Goal: Complete application form

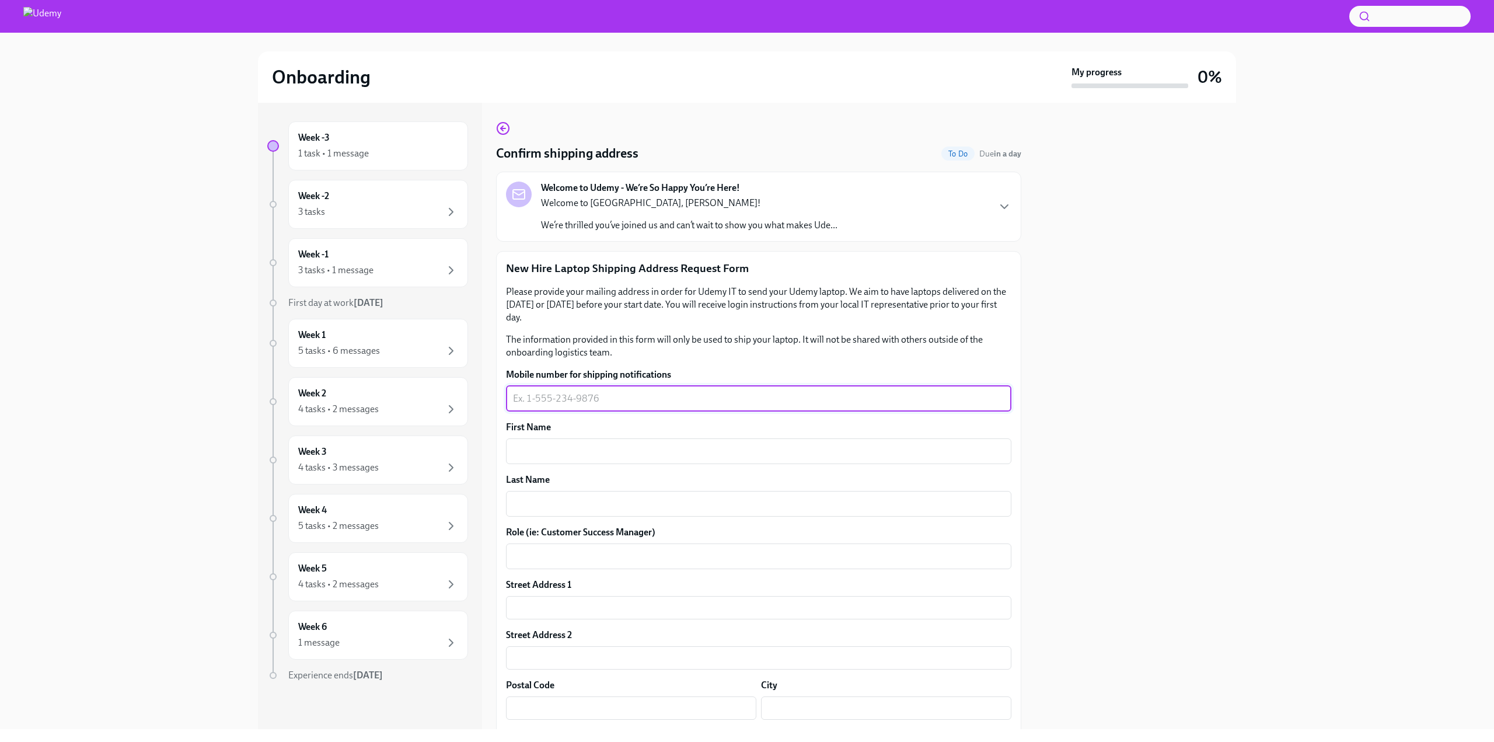
click at [561, 396] on textarea "Mobile number for shipping notifications" at bounding box center [758, 399] width 491 height 14
type textarea "3108807267"
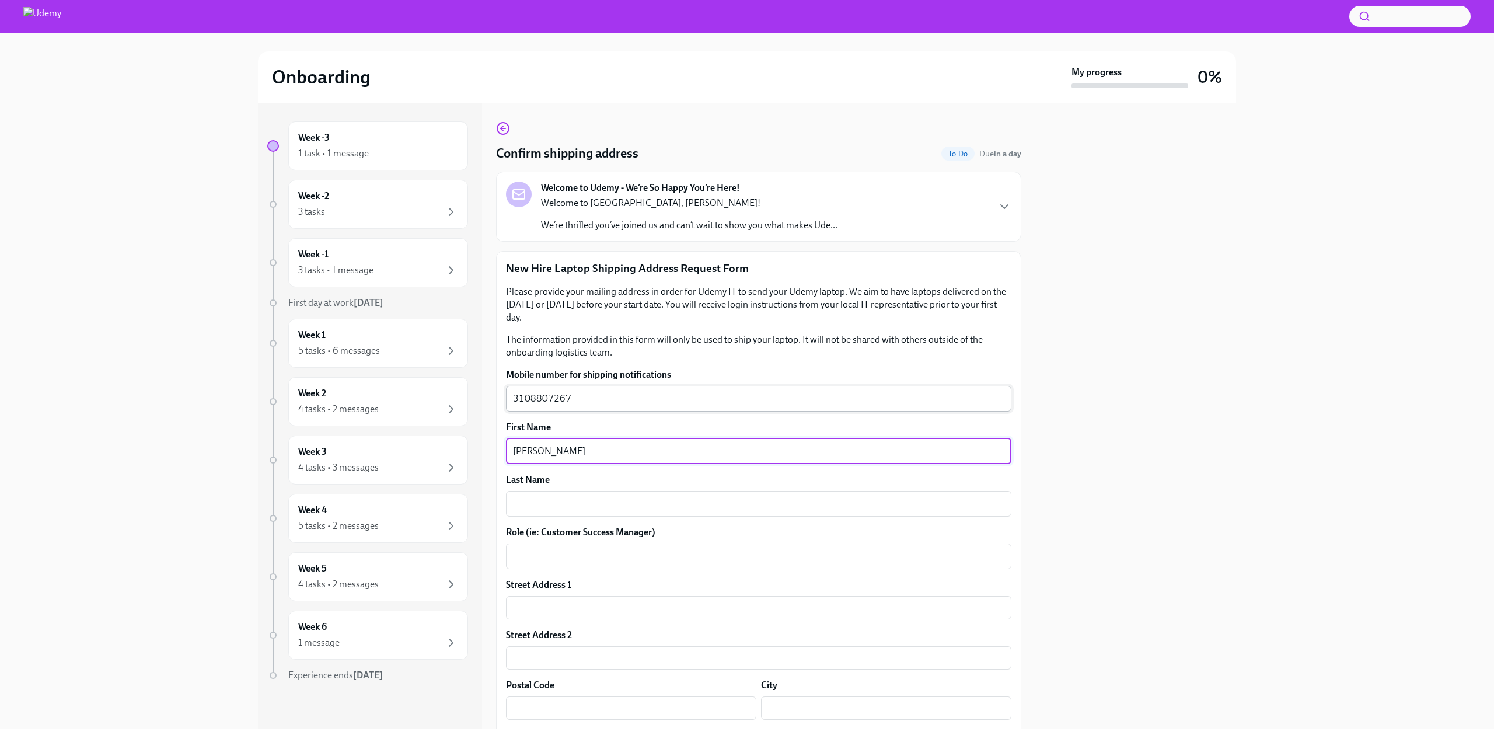
type textarea "[PERSON_NAME]"
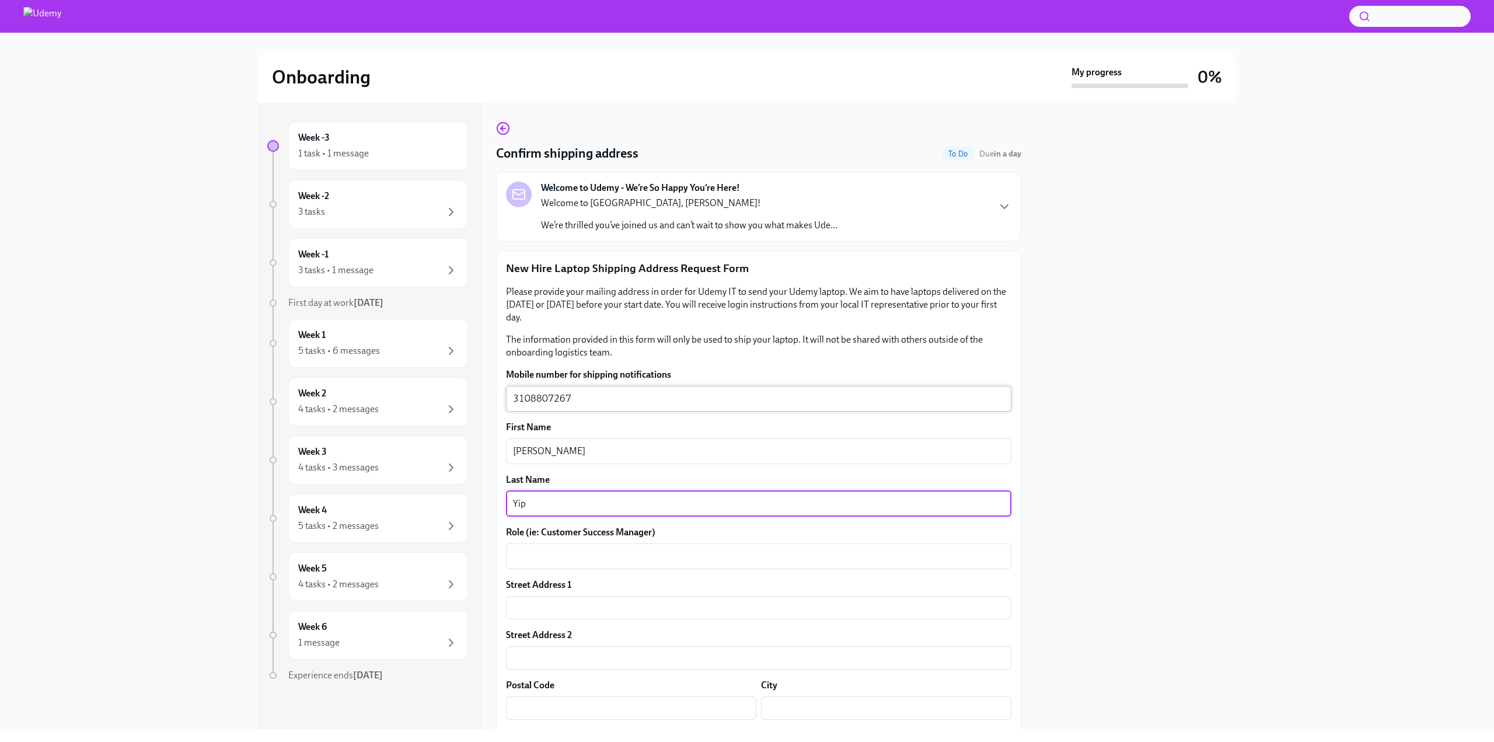
type textarea "Yip"
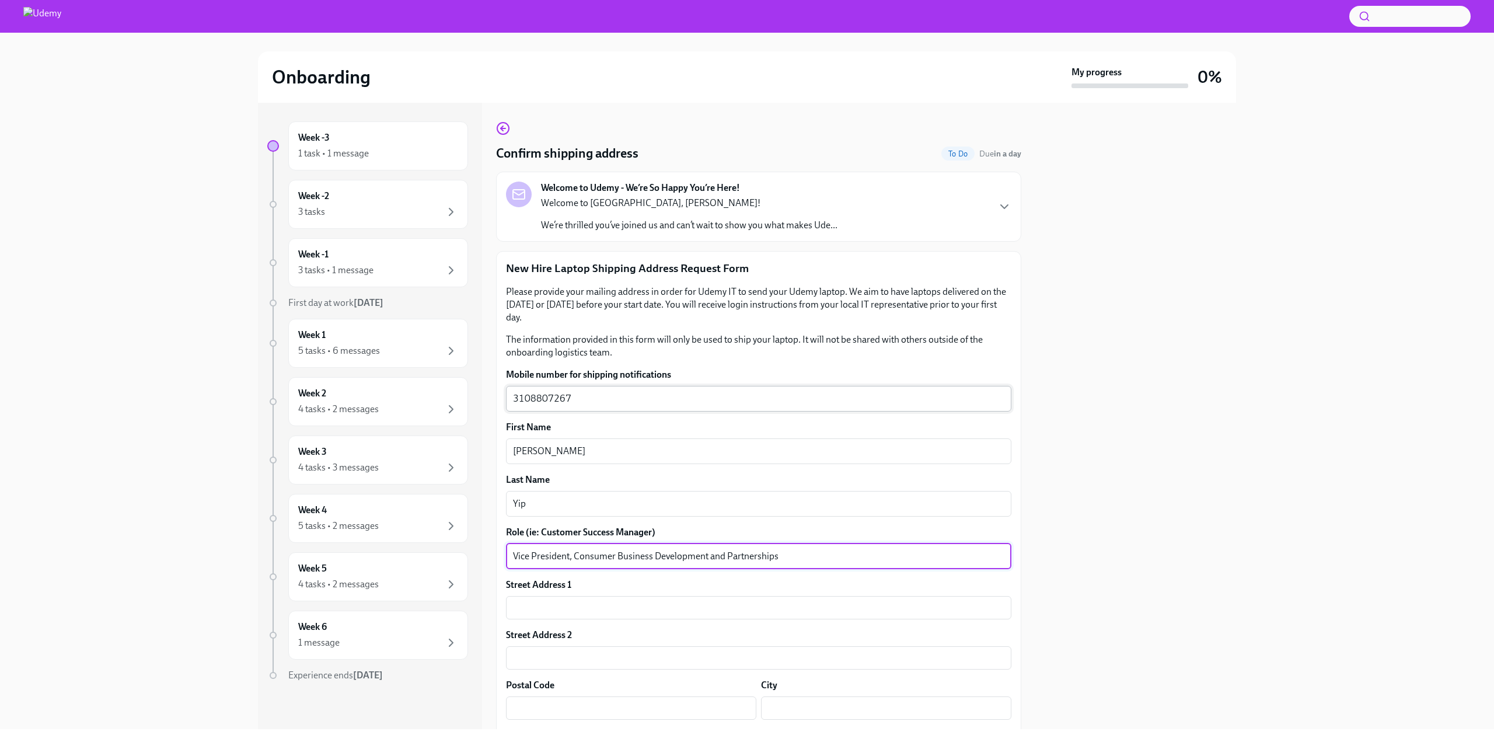
type textarea "Vice President, Consumer Business Development and Partnerships"
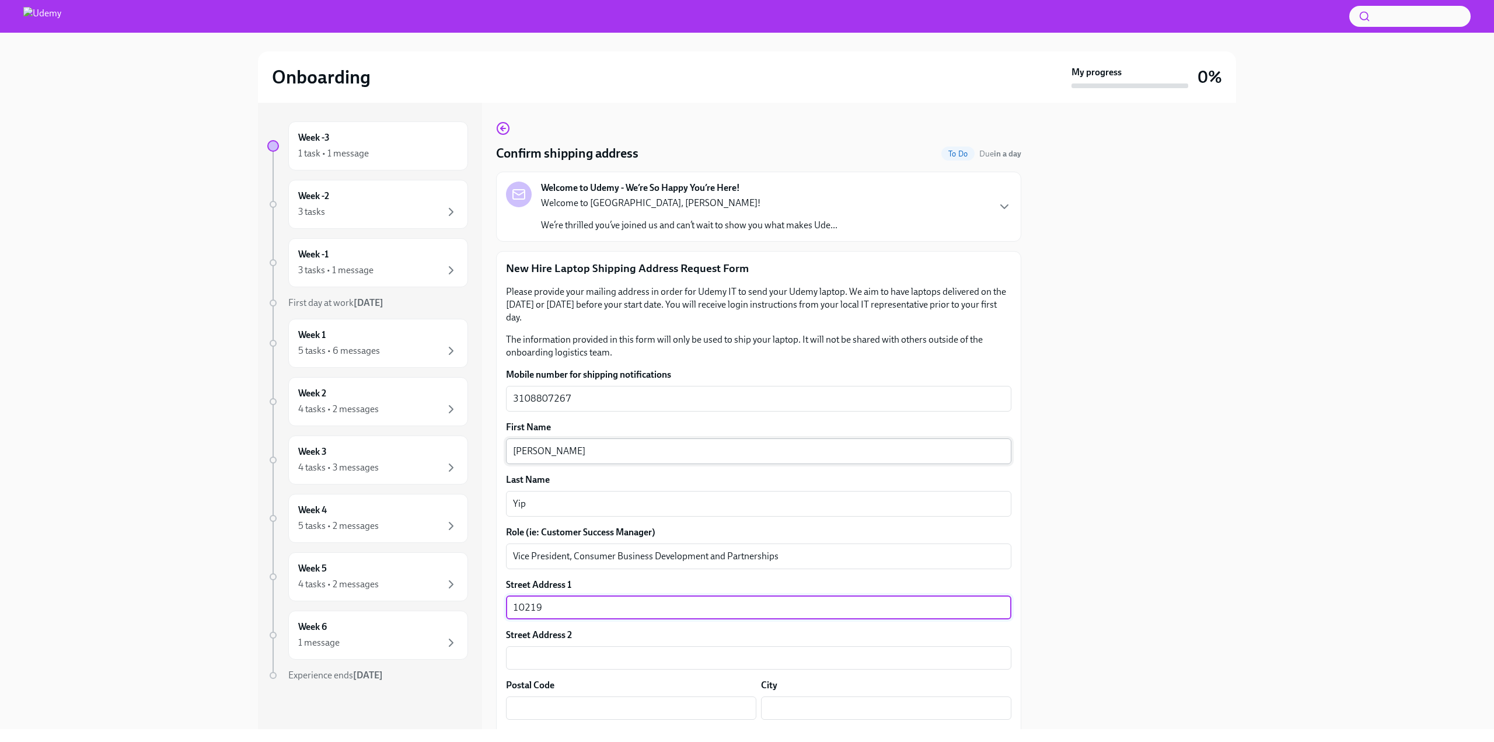
type input "10219 Clematis Ct"
type input "90077"
type input "[GEOGRAPHIC_DATA]"
type input "CA"
type input "US"
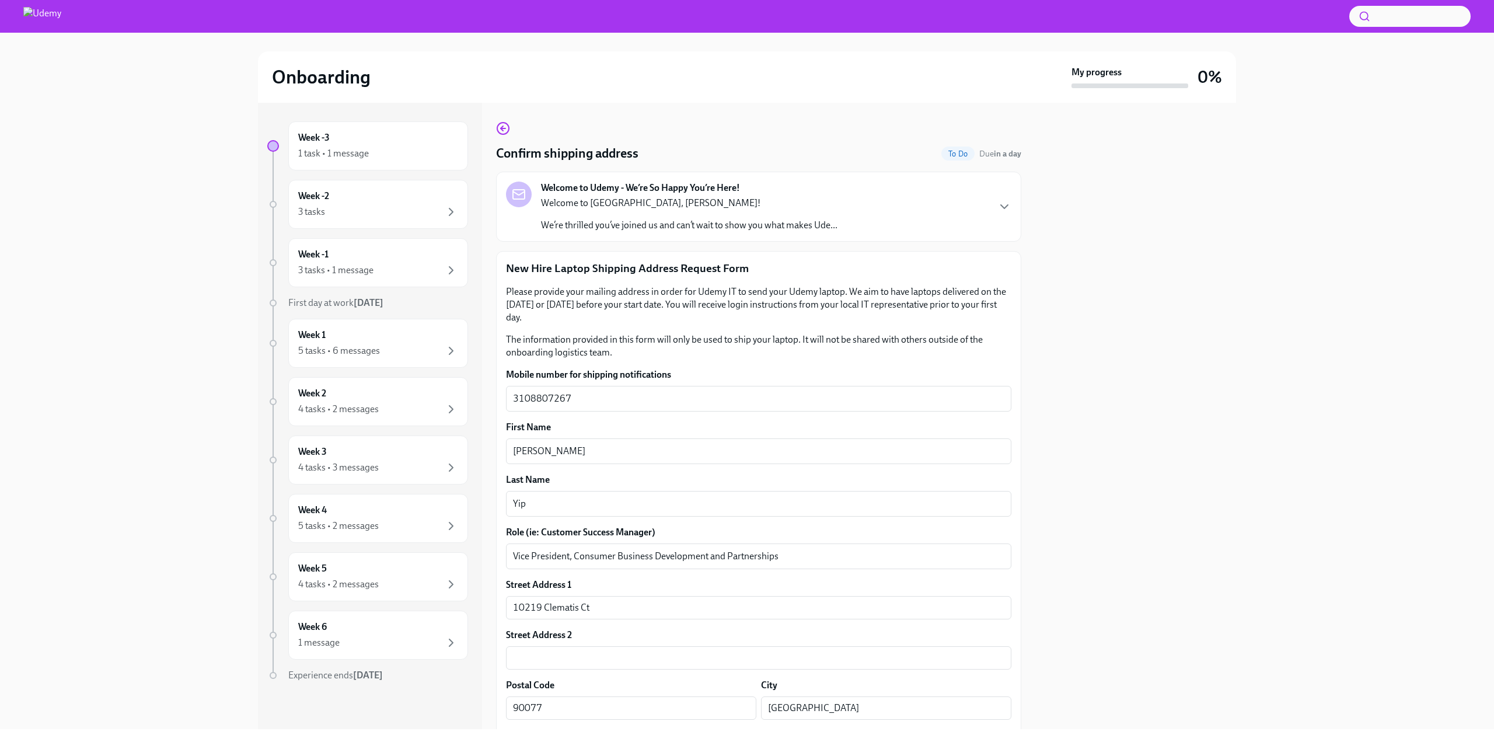
click at [1081, 485] on div at bounding box center [1135, 416] width 201 height 626
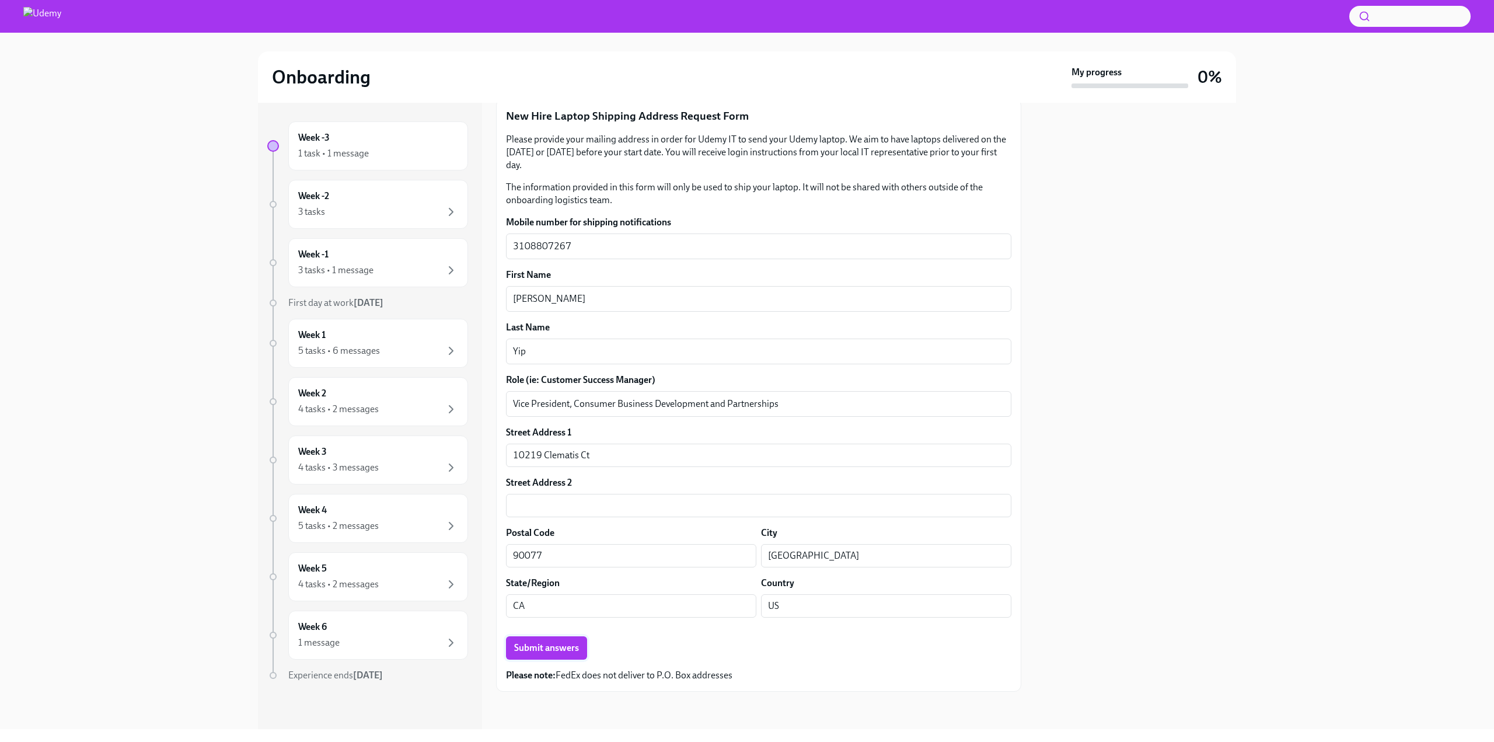
click at [558, 648] on span "Submit answers" at bounding box center [546, 648] width 65 height 12
click at [396, 208] on div "3 tasks" at bounding box center [378, 213] width 160 height 14
